Goal: Book appointment/travel/reservation

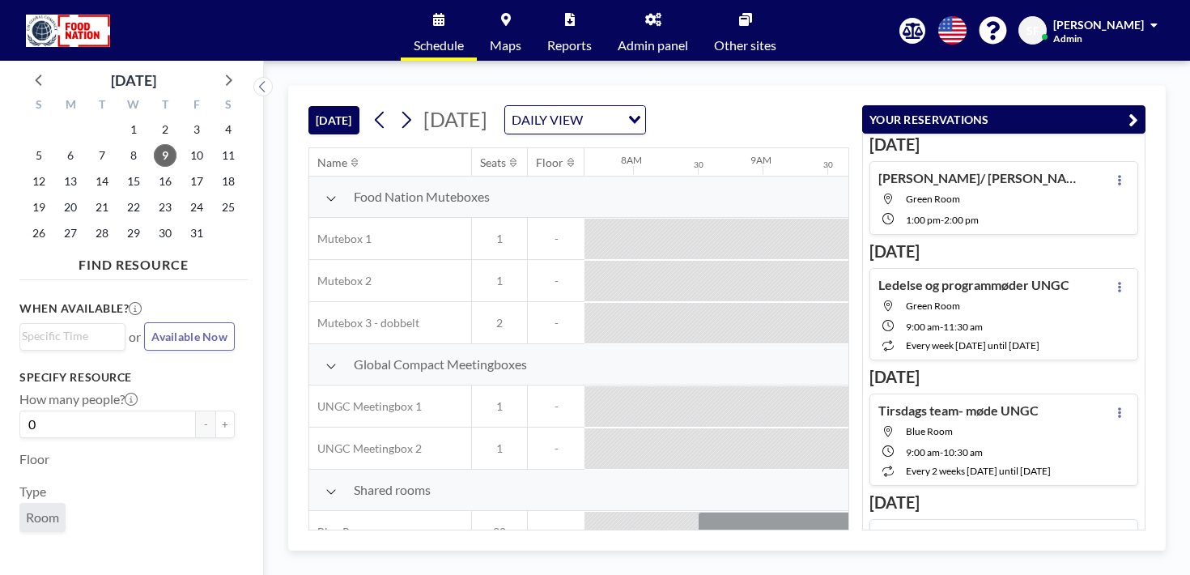
scroll to position [0, 999]
click at [880, 554] on div at bounding box center [977, 574] width 194 height 40
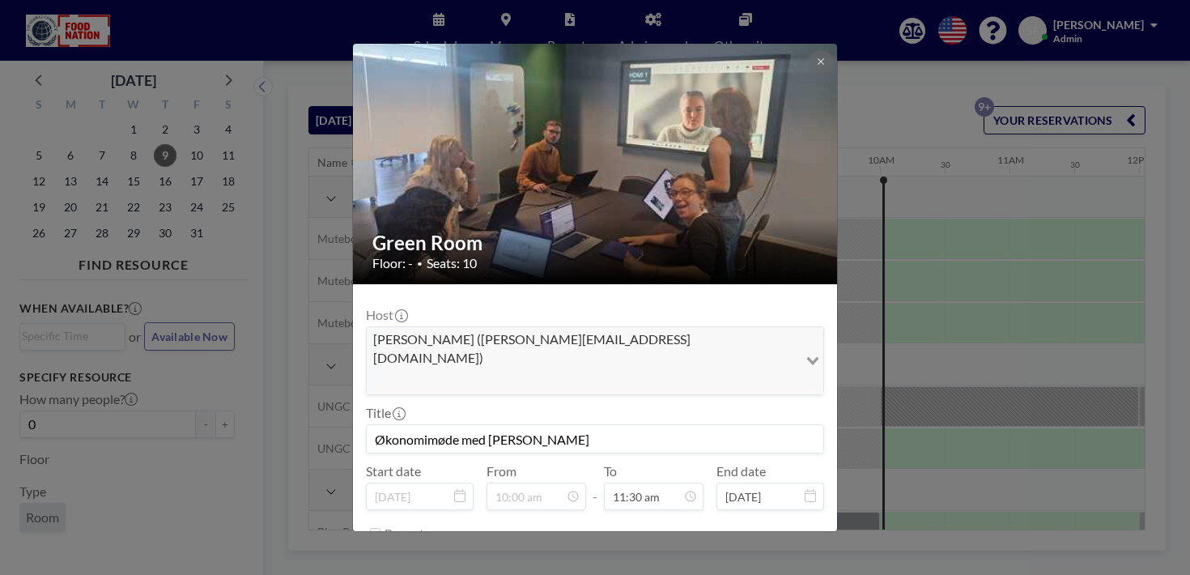
click at [673, 559] on button "END NOW" at bounding box center [679, 573] width 72 height 28
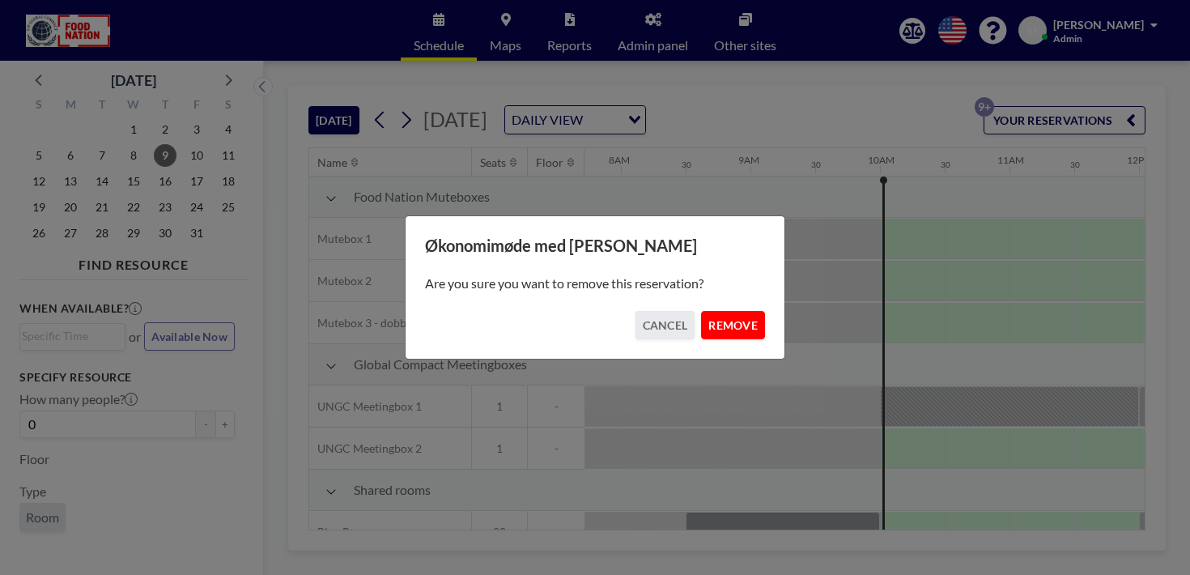
click at [711, 320] on button "REMOVE" at bounding box center [733, 325] width 64 height 28
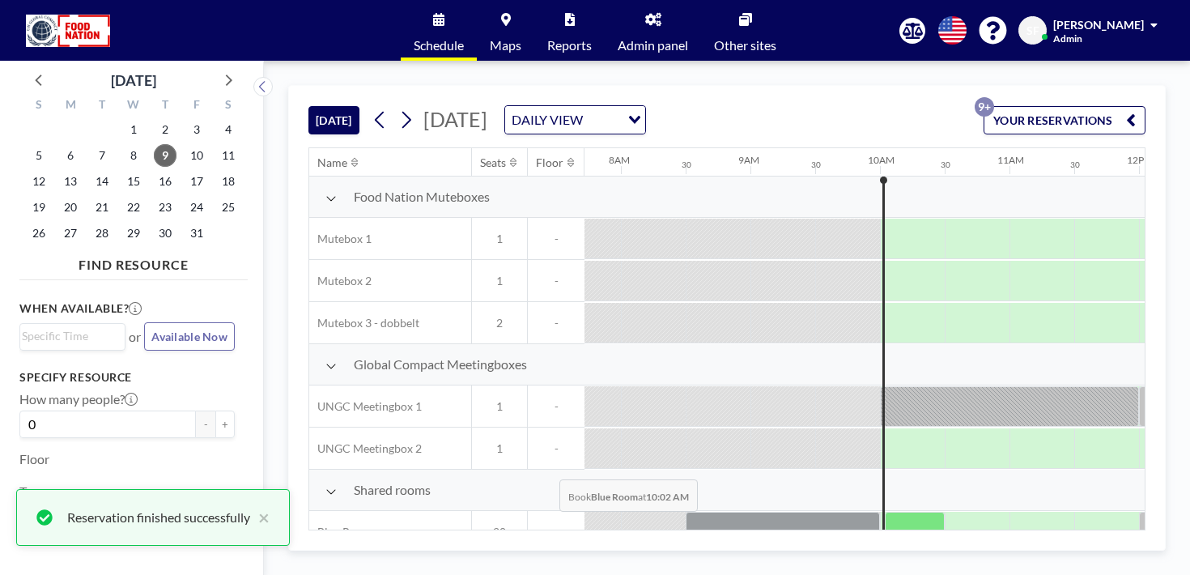
click at [885, 511] on div at bounding box center [915, 531] width 60 height 40
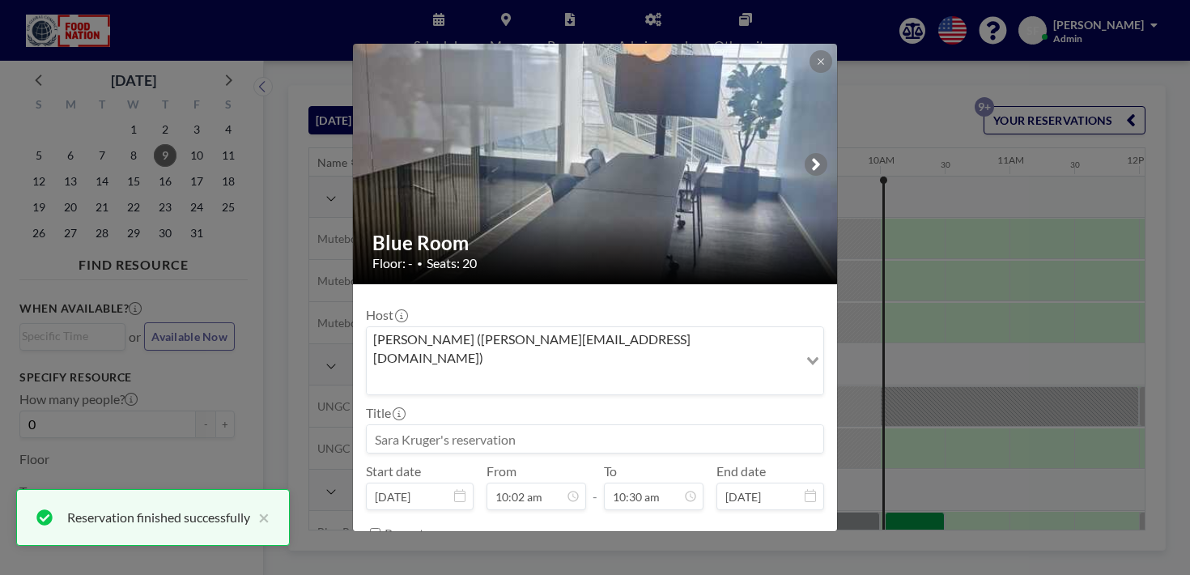
click at [554, 520] on div "Repeat" at bounding box center [603, 533] width 439 height 27
click at [530, 425] on input at bounding box center [595, 439] width 456 height 28
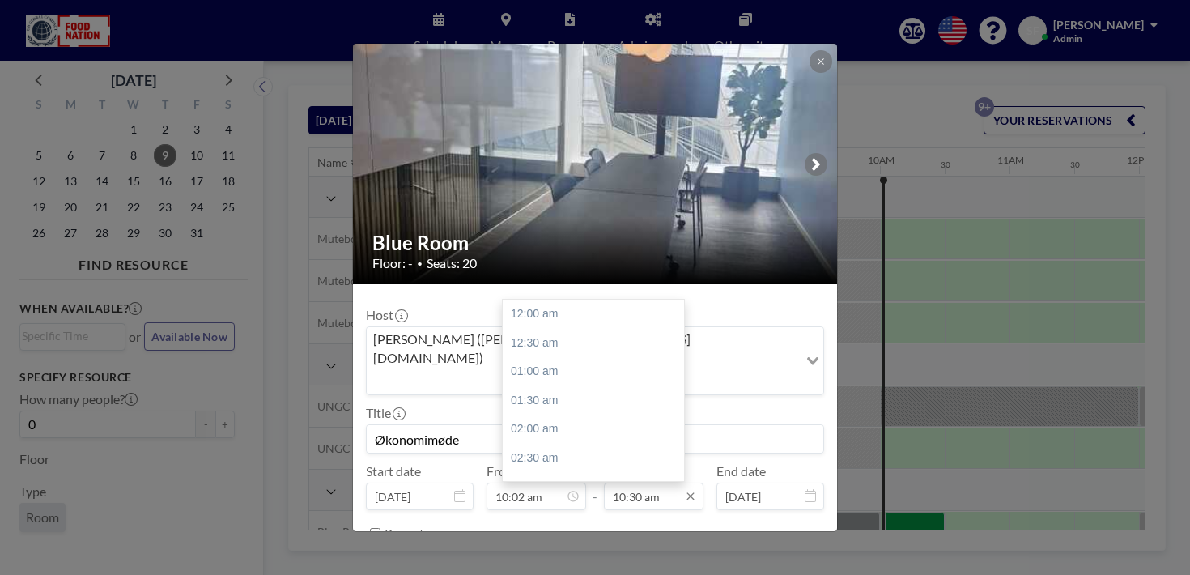
scroll to position [542, 0]
type input "Økonomimøde"
click at [533, 482] on input "10:02 am" at bounding box center [536, 496] width 100 height 28
click at [536, 482] on input "10:02 am" at bounding box center [536, 496] width 100 height 28
type input "10:15 am"
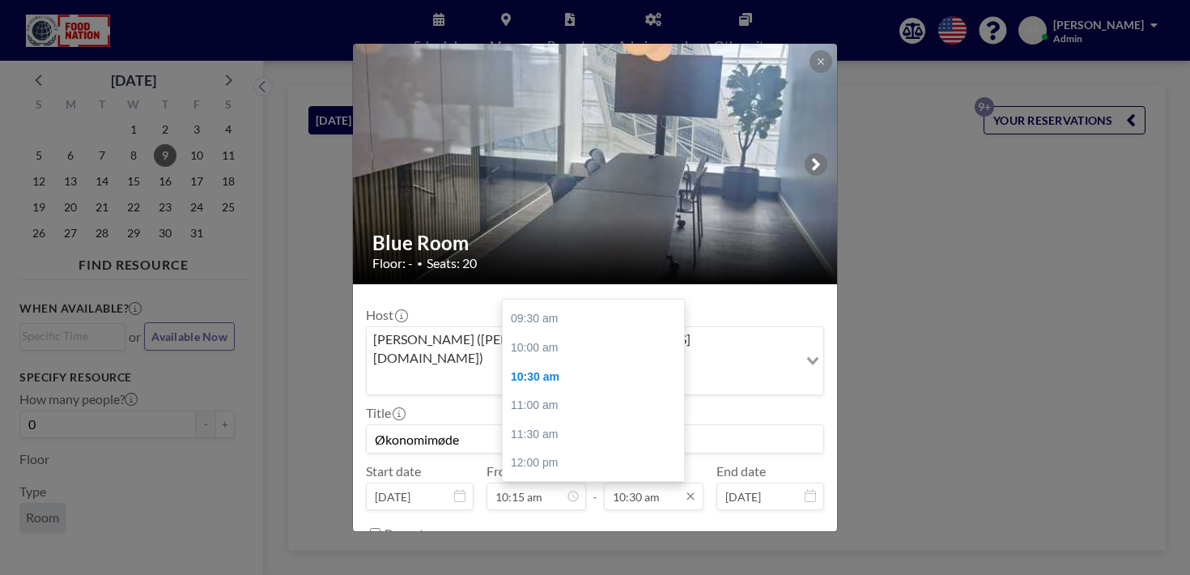
click at [618, 482] on input "10:30 am" at bounding box center [654, 496] width 100 height 28
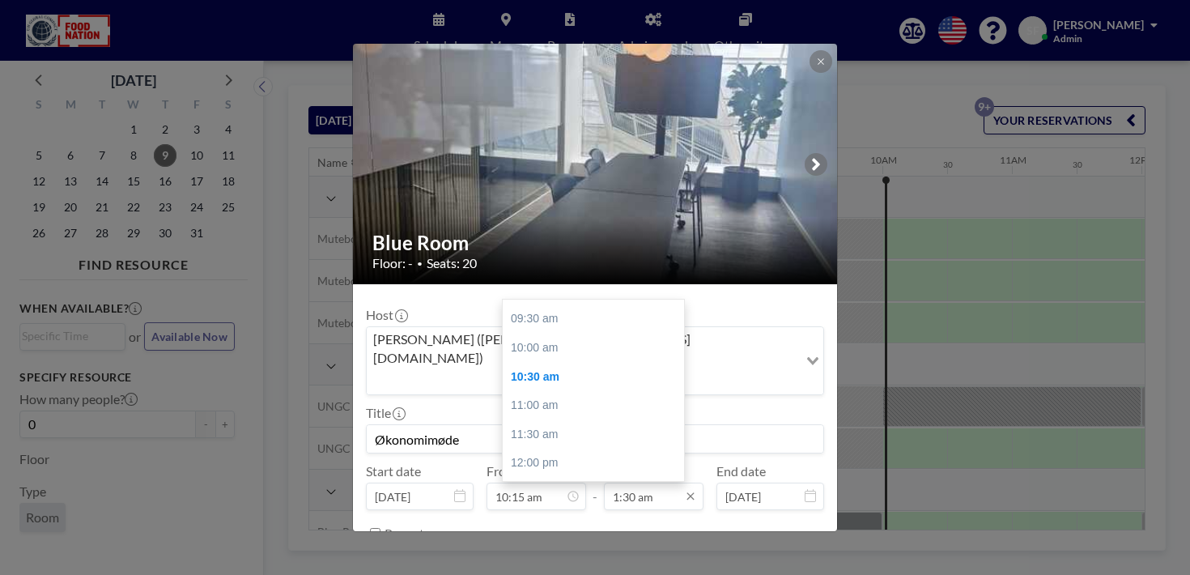
scroll to position [0, 999]
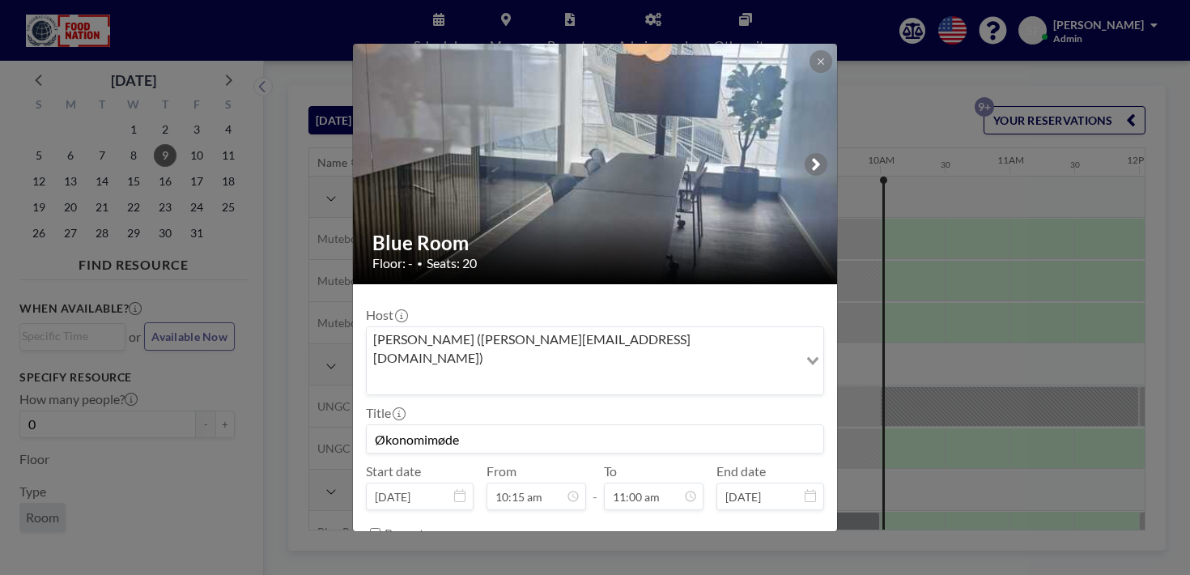
type input "11:00 am"
click at [750, 559] on button "BOOK NOW" at bounding box center [783, 573] width 82 height 28
